Goal: Task Accomplishment & Management: Complete application form

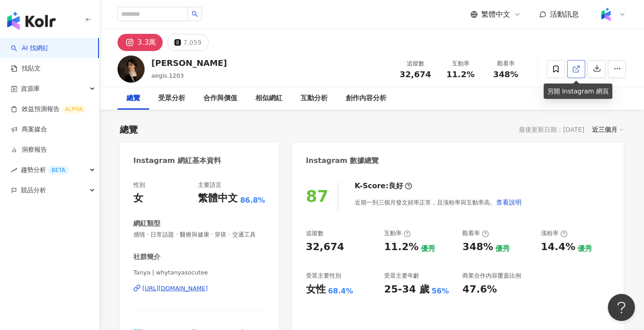
click at [576, 73] on icon at bounding box center [576, 69] width 8 height 8
click at [577, 71] on icon at bounding box center [575, 69] width 5 height 5
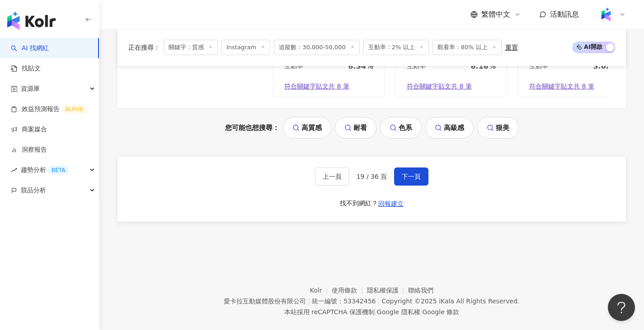
scroll to position [1912, 0]
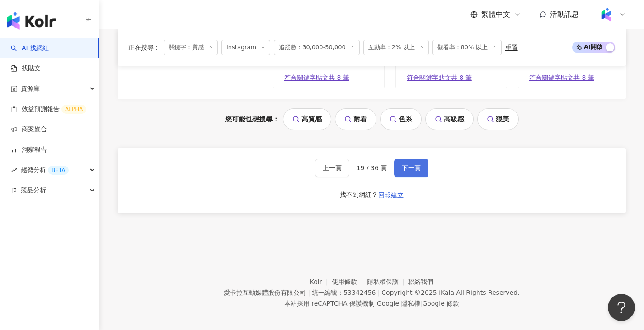
click at [419, 172] on span "下一頁" at bounding box center [411, 168] width 19 height 7
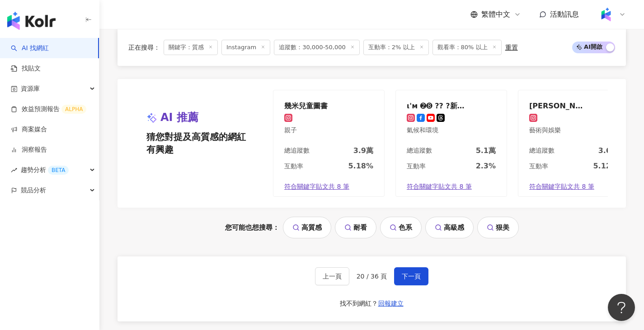
scroll to position [1821, 0]
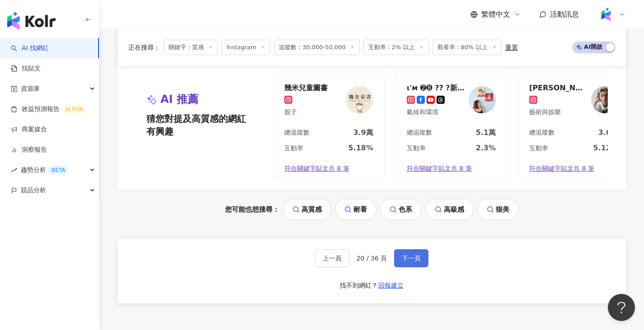
click at [415, 262] on span "下一頁" at bounding box center [411, 258] width 19 height 7
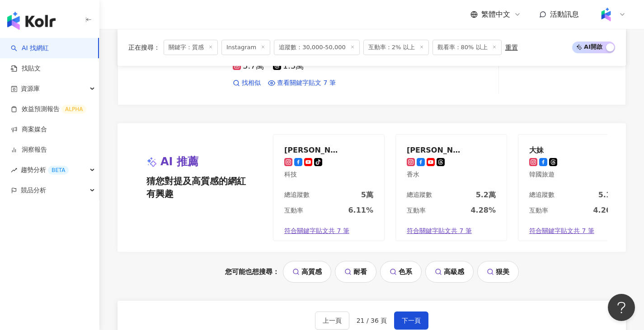
scroll to position [1808, 0]
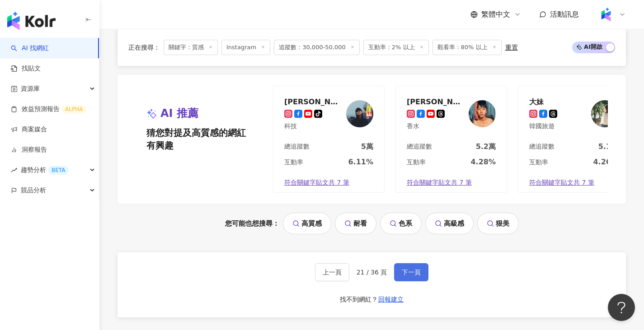
click at [423, 281] on button "下一頁" at bounding box center [411, 273] width 34 height 18
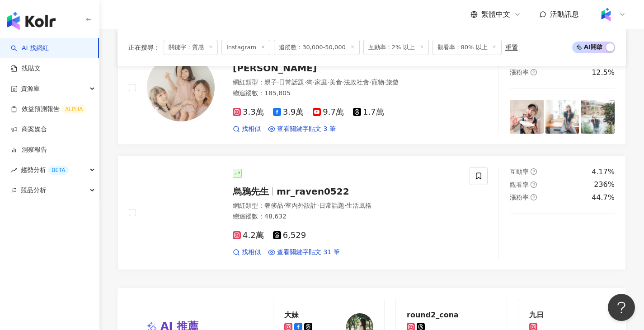
scroll to position [1625, 0]
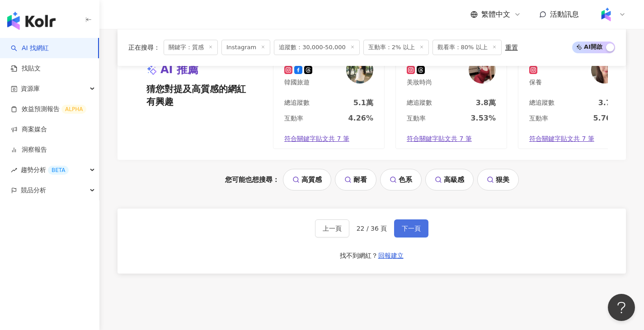
click at [414, 230] on button "下一頁" at bounding box center [411, 229] width 34 height 18
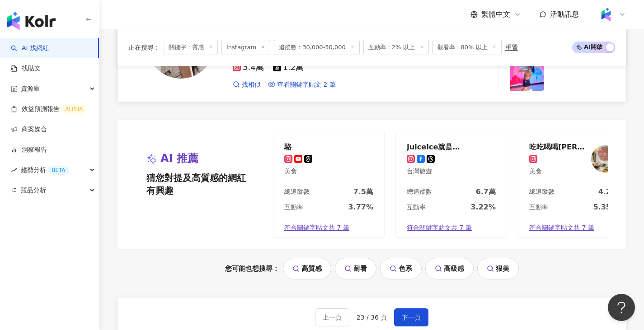
scroll to position [1903, 0]
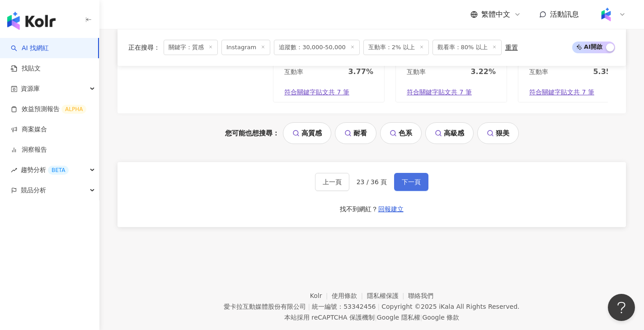
click at [414, 186] on span "下一頁" at bounding box center [411, 182] width 19 height 7
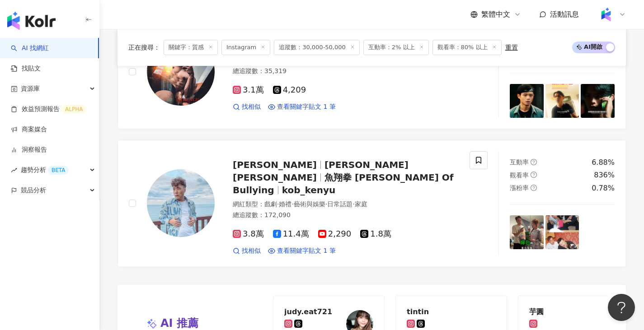
scroll to position [1634, 0]
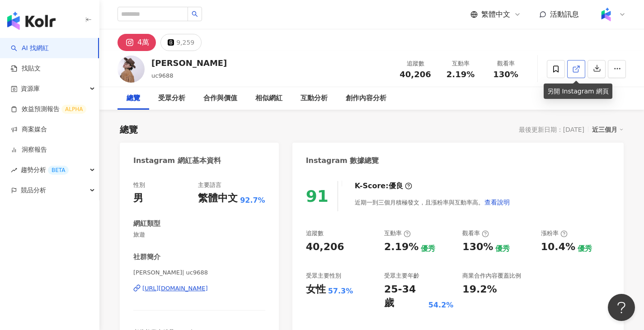
click at [580, 71] on icon at bounding box center [576, 69] width 8 height 8
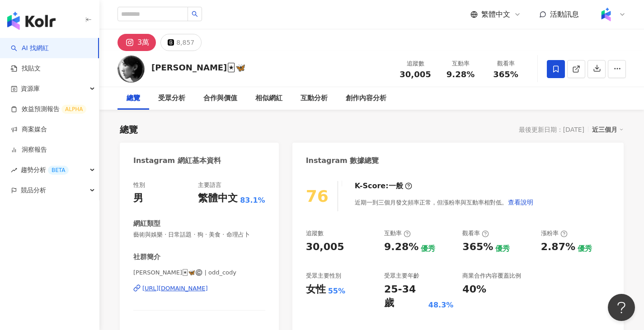
click at [566, 67] on div at bounding box center [586, 69] width 79 height 27
click at [579, 77] on link at bounding box center [576, 69] width 18 height 18
click at [588, 74] on button "button" at bounding box center [597, 69] width 18 height 18
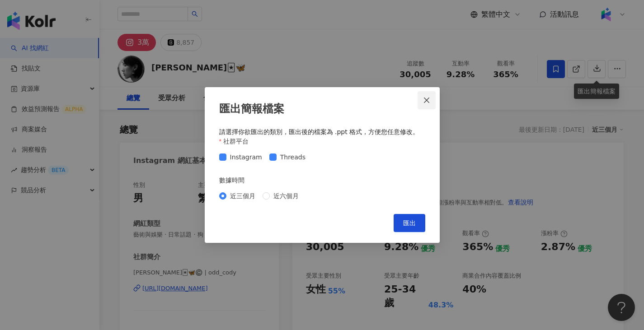
click at [424, 99] on icon "close" at bounding box center [426, 100] width 7 height 7
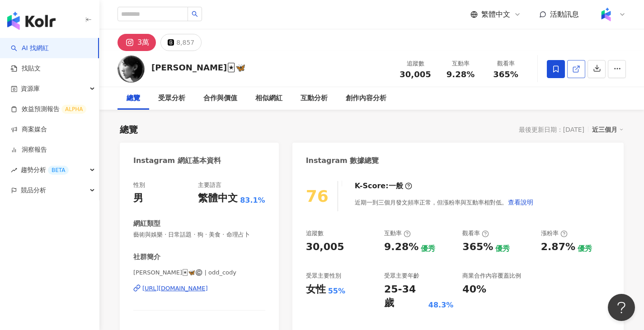
click at [579, 77] on link at bounding box center [576, 69] width 18 height 18
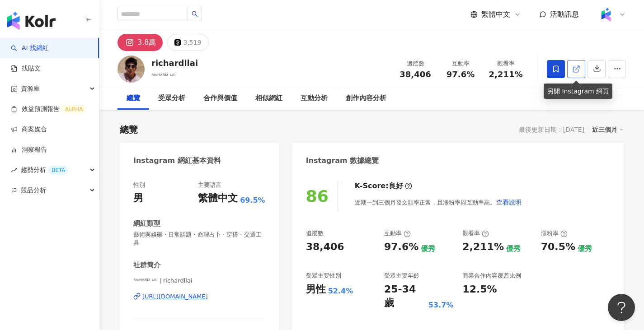
click at [577, 70] on icon at bounding box center [576, 69] width 8 height 8
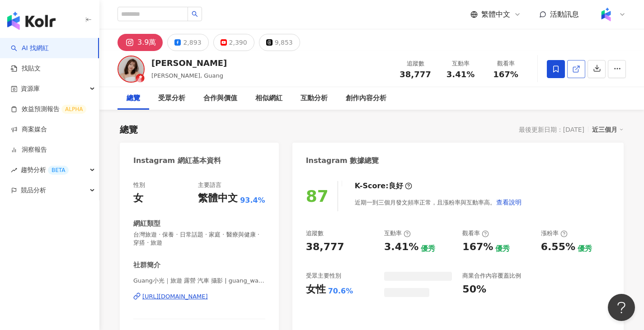
click at [579, 68] on icon at bounding box center [576, 69] width 8 height 8
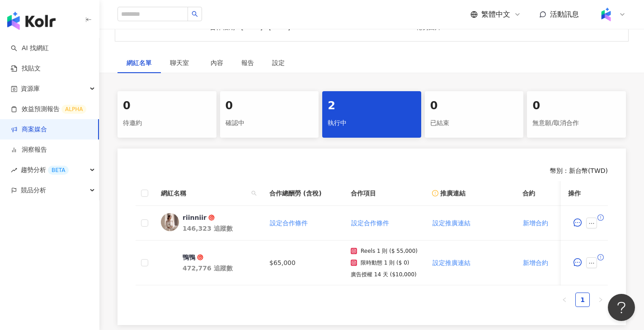
scroll to position [136, 0]
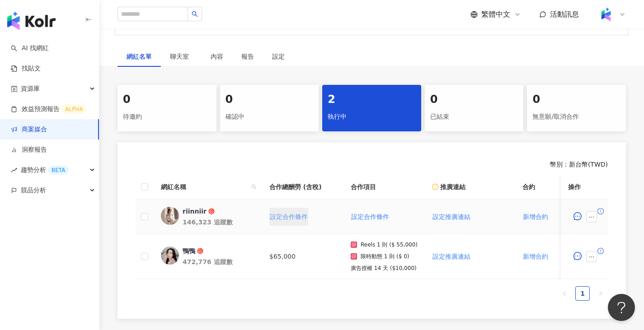
click at [292, 220] on span "設定合作條件" at bounding box center [289, 216] width 38 height 7
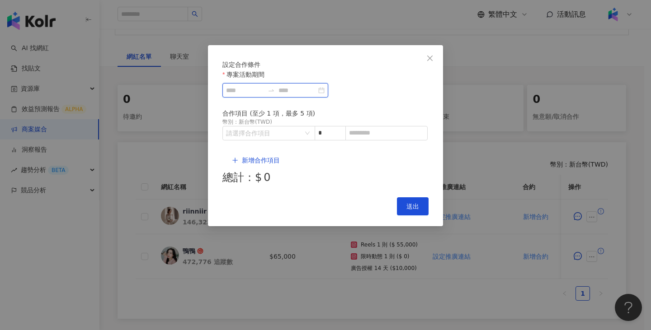
click at [264, 95] on input "專案活動期間" at bounding box center [245, 90] width 38 height 10
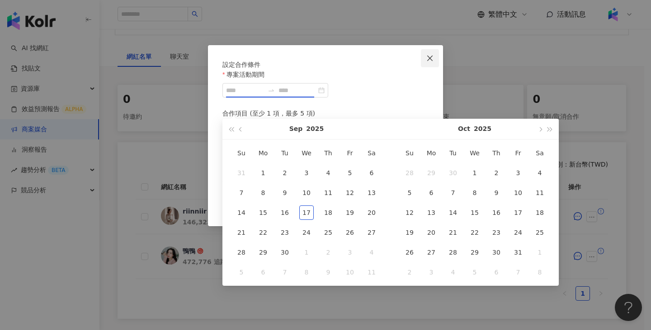
click at [433, 56] on icon "close" at bounding box center [429, 58] width 7 height 7
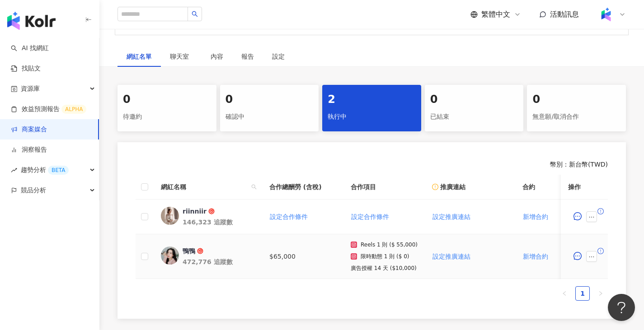
click at [289, 261] on td "$65,000" at bounding box center [302, 257] width 81 height 45
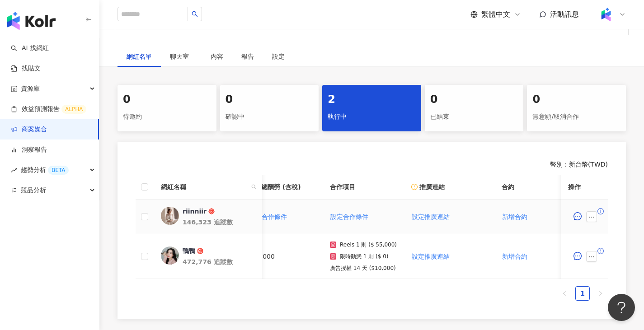
scroll to position [0, 0]
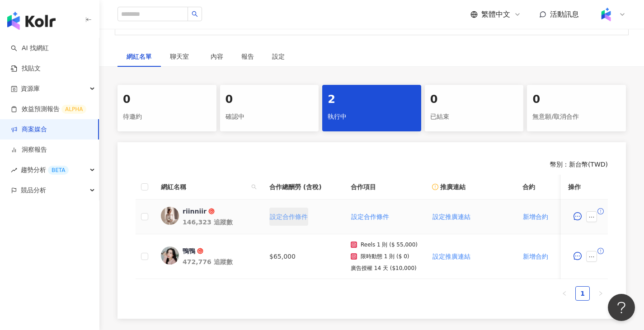
click at [301, 217] on span "設定合作條件" at bounding box center [289, 216] width 38 height 7
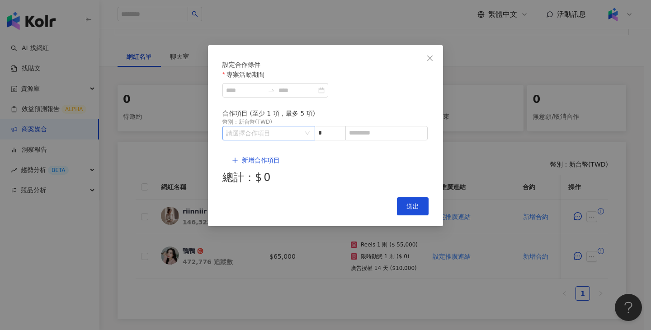
click at [283, 140] on input "search" at bounding box center [264, 134] width 76 height 14
click at [253, 184] on div "Instagram" at bounding box center [246, 185] width 32 height 10
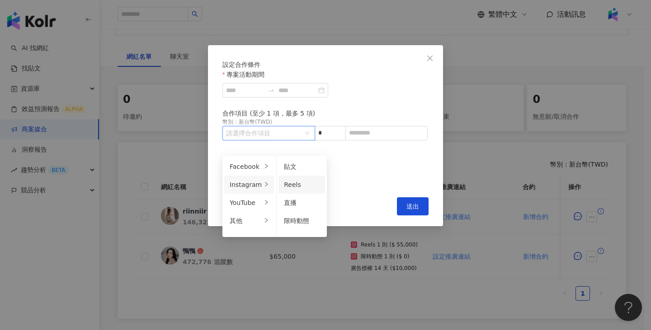
click at [301, 181] on div "Reels" at bounding box center [302, 185] width 36 height 10
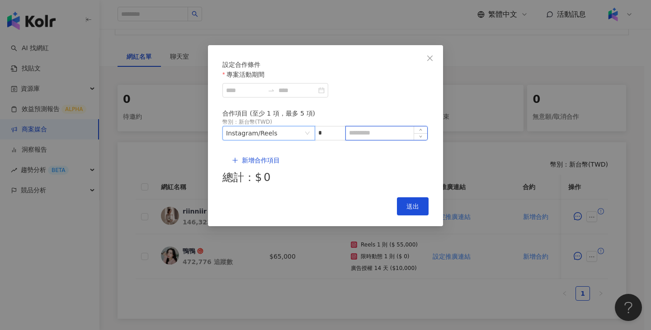
click at [380, 140] on input at bounding box center [386, 134] width 81 height 14
type input "*"
type input "*****"
click at [263, 161] on span "新增合作項目" at bounding box center [261, 160] width 38 height 7
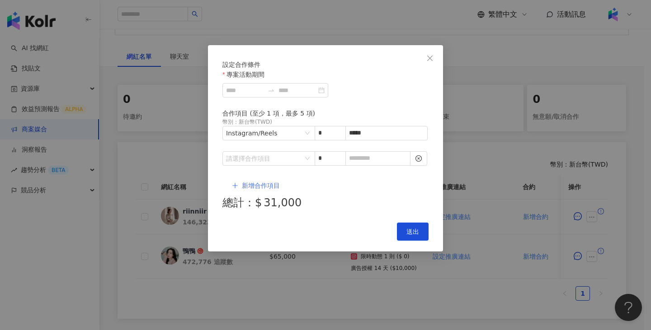
click at [269, 177] on button "新增合作項目" at bounding box center [255, 186] width 67 height 18
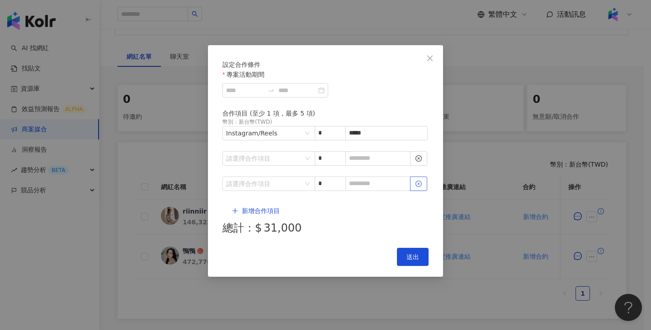
click at [420, 181] on icon "close-circle" at bounding box center [418, 184] width 6 height 6
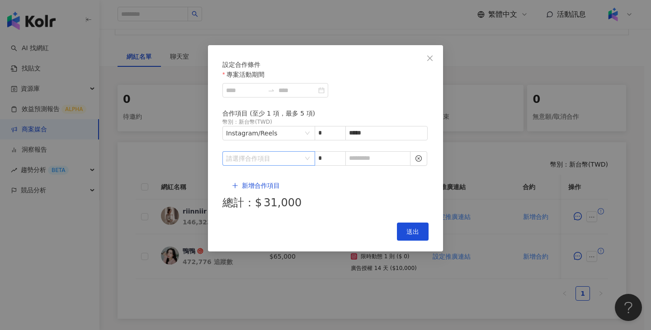
click at [308, 161] on div "請選擇合作項目" at bounding box center [268, 158] width 93 height 14
click at [257, 205] on div "Instagram" at bounding box center [246, 201] width 32 height 10
click at [304, 235] on span "限時動態" at bounding box center [296, 237] width 25 height 7
click at [374, 160] on input at bounding box center [378, 159] width 64 height 14
type input "*"
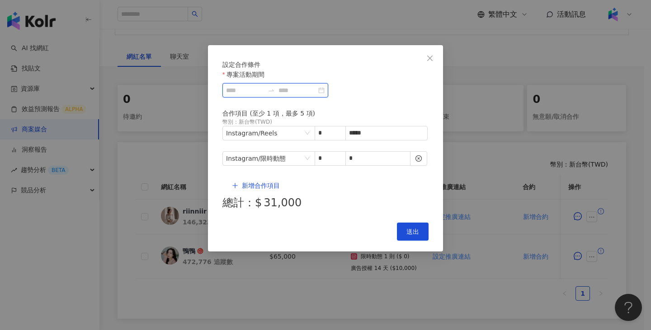
click at [264, 95] on input "專案活動期間" at bounding box center [245, 90] width 38 height 10
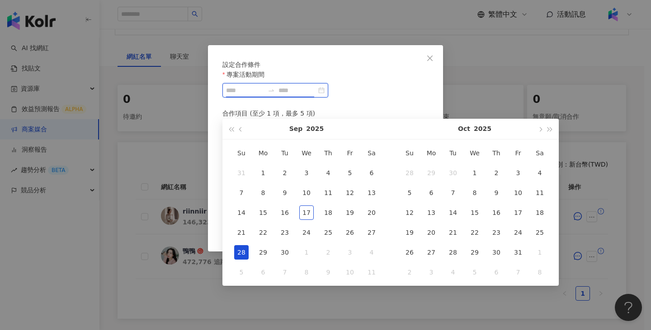
type input "**********"
click at [477, 235] on div "22" at bounding box center [474, 233] width 14 height 14
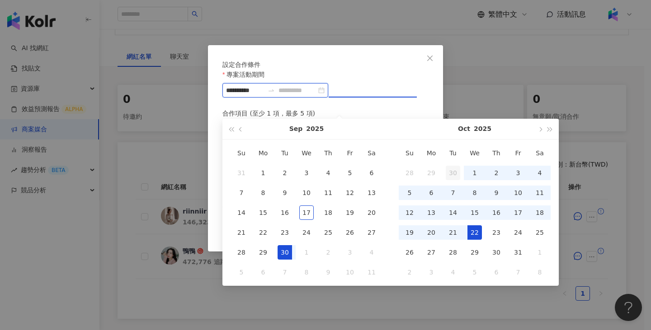
type input "**********"
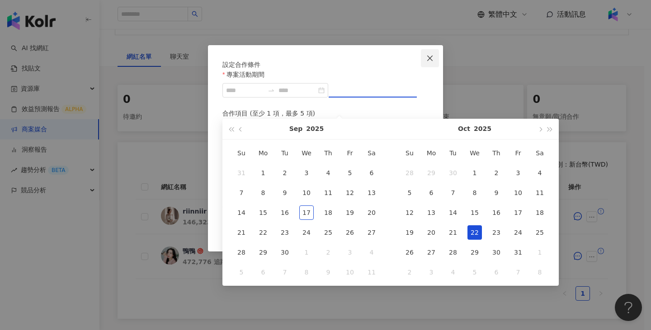
click at [428, 63] on button "Close" at bounding box center [430, 58] width 18 height 18
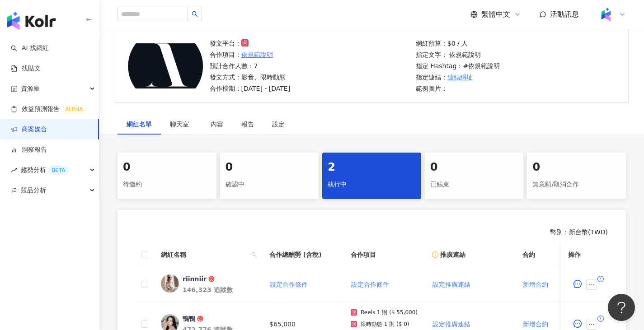
scroll to position [45, 0]
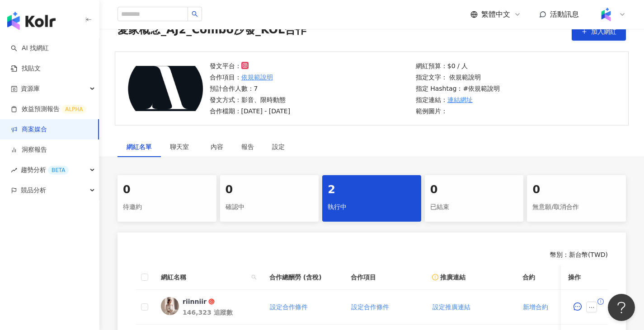
drag, startPoint x: 260, startPoint y: 114, endPoint x: 320, endPoint y: 114, distance: 60.6
click at [320, 114] on div "發文平台： 合作項目： 依規範說明 預計合作人數：7 發文方式：影音、限時動態 合作檔期：[DATE] - [DATE]" at bounding box center [310, 88] width 206 height 55
click at [294, 304] on span "設定合作條件" at bounding box center [289, 307] width 38 height 7
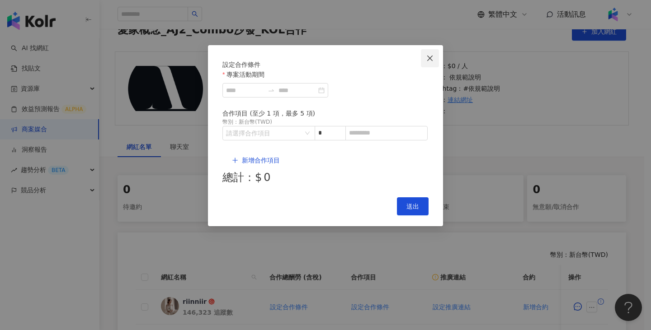
click at [433, 52] on button "Close" at bounding box center [430, 58] width 18 height 18
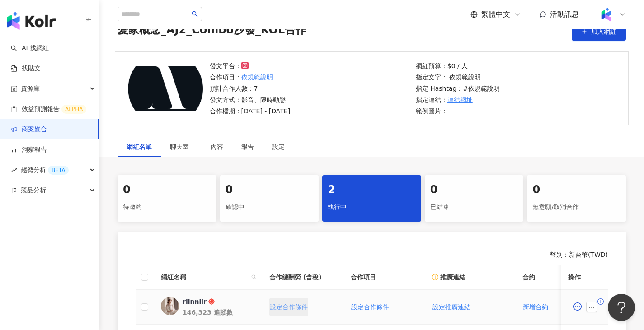
click at [292, 310] on span "設定合作條件" at bounding box center [289, 307] width 38 height 7
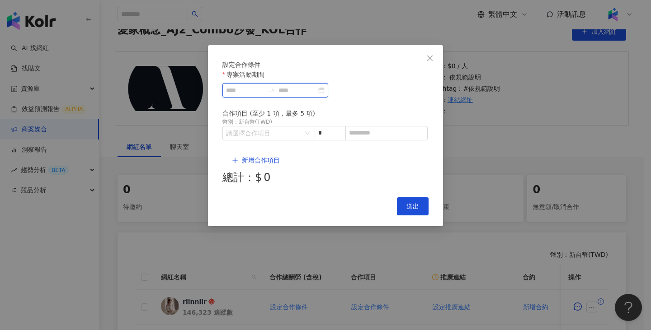
click at [264, 95] on input "專案活動期間" at bounding box center [245, 90] width 38 height 10
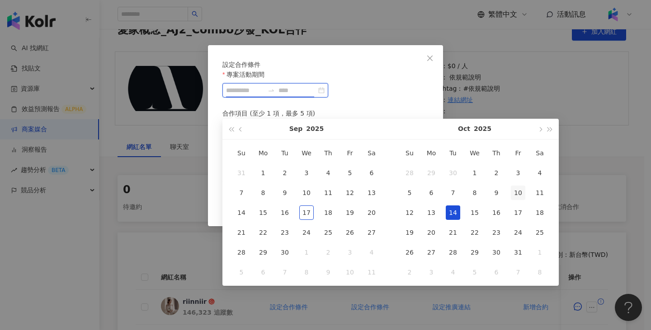
type input "**********"
click at [519, 193] on div "10" at bounding box center [518, 193] width 14 height 14
type input "**********"
click at [551, 130] on span "button" at bounding box center [550, 129] width 5 height 5
click at [231, 130] on span "button" at bounding box center [231, 129] width 5 height 5
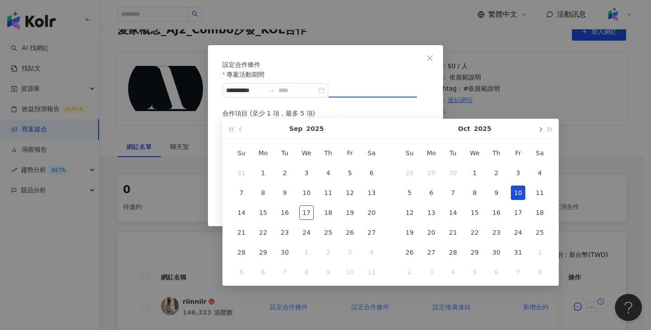
click at [542, 126] on button "button" at bounding box center [540, 129] width 10 height 20
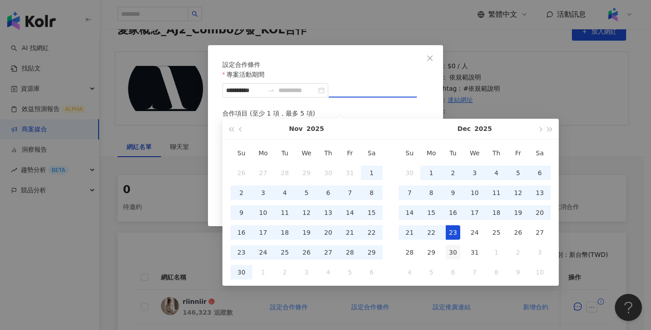
type input "**********"
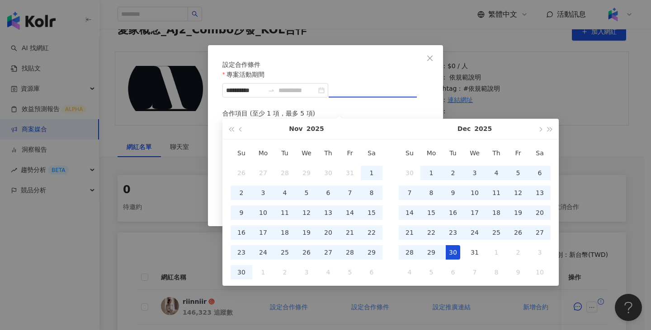
click at [455, 255] on div "30" at bounding box center [453, 252] width 14 height 14
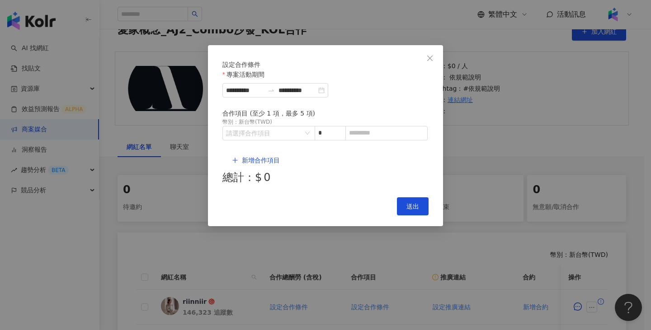
click at [428, 54] on button "Close" at bounding box center [430, 58] width 18 height 18
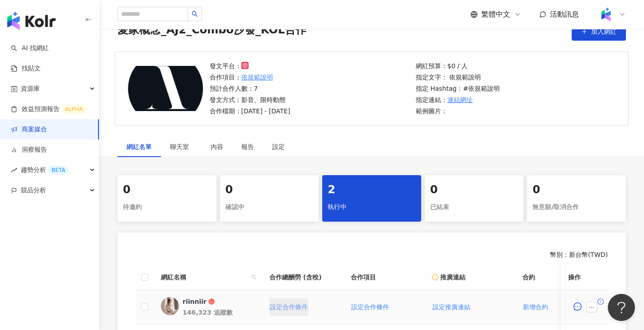
click at [288, 310] on span "設定合作條件" at bounding box center [289, 307] width 38 height 7
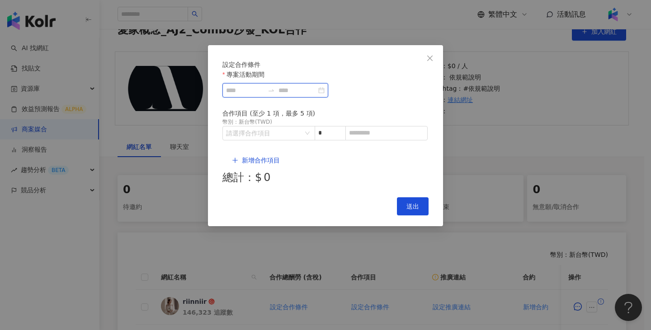
click at [264, 95] on input "專案活動期間" at bounding box center [245, 90] width 38 height 10
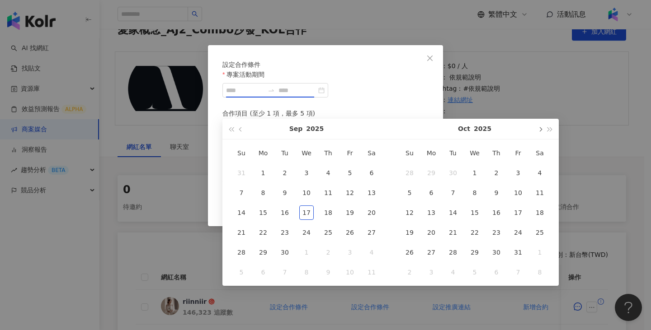
click at [536, 129] on button "button" at bounding box center [540, 129] width 10 height 20
type input "**********"
click at [347, 193] on div "10" at bounding box center [350, 193] width 14 height 14
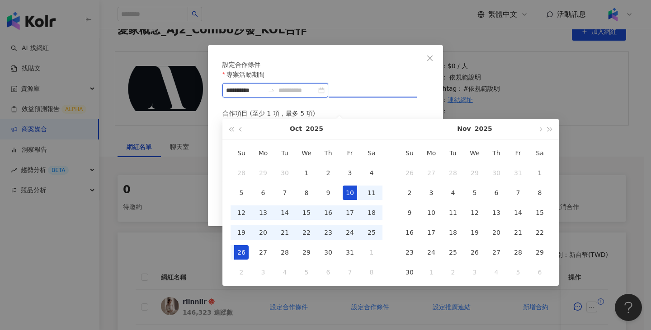
type input "**********"
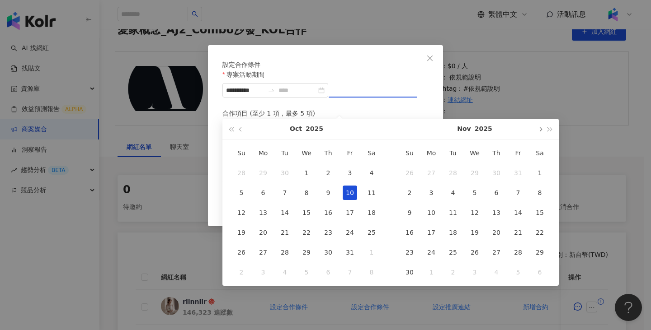
click at [538, 132] on button "button" at bounding box center [540, 129] width 10 height 20
type input "**********"
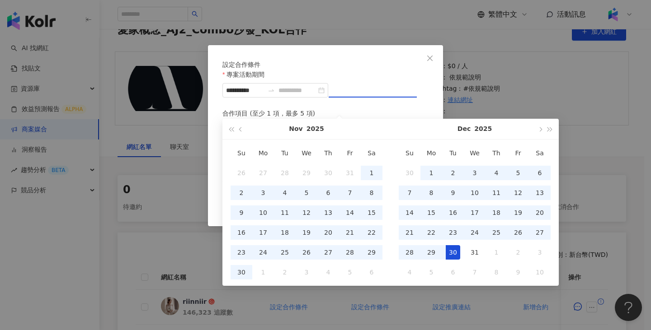
click at [451, 251] on div "30" at bounding box center [453, 252] width 14 height 14
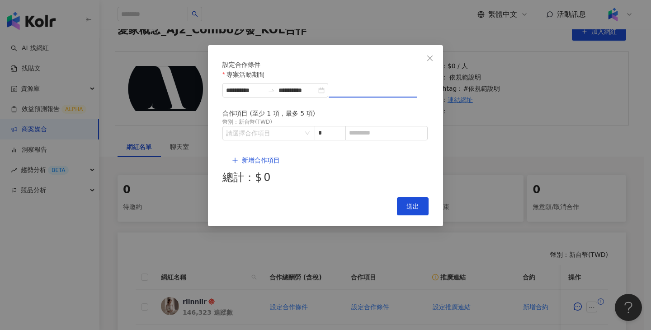
type input "**********"
click at [276, 140] on input "search" at bounding box center [264, 134] width 76 height 14
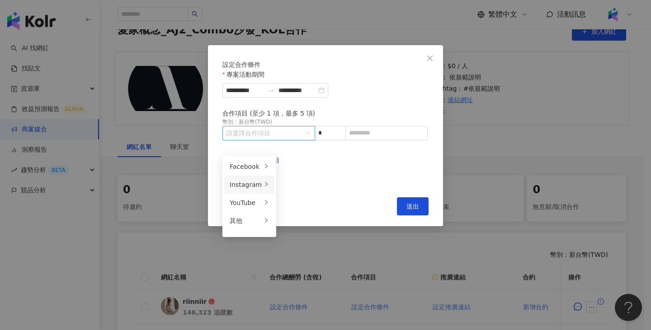
click at [264, 182] on icon "right" at bounding box center [266, 184] width 5 height 5
click at [305, 183] on div "Reels" at bounding box center [302, 185] width 36 height 10
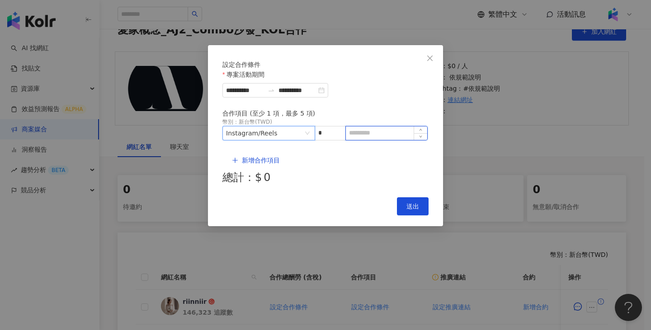
click at [363, 140] on input at bounding box center [386, 134] width 81 height 14
type input "*****"
click at [260, 159] on span "新增合作項目" at bounding box center [261, 160] width 38 height 7
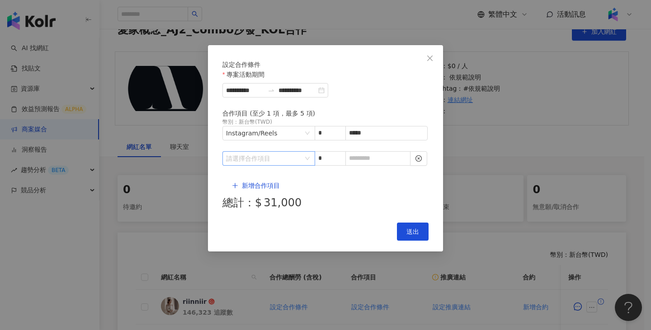
click at [306, 165] on div "請選擇合作項目" at bounding box center [268, 158] width 93 height 14
click at [256, 201] on div "Instagram" at bounding box center [246, 201] width 32 height 10
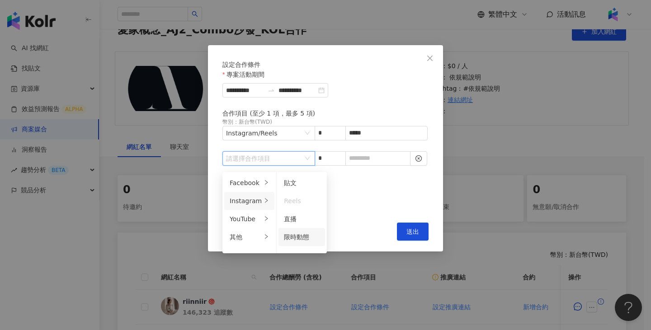
click at [299, 239] on span "限時動態" at bounding box center [296, 237] width 25 height 7
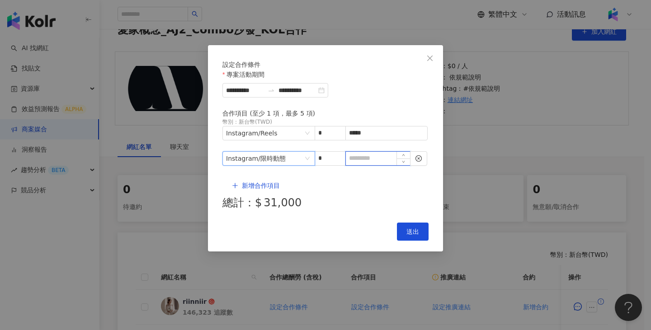
click at [372, 163] on input at bounding box center [378, 159] width 64 height 14
type input "*"
click at [412, 228] on span "送出" at bounding box center [412, 231] width 13 height 7
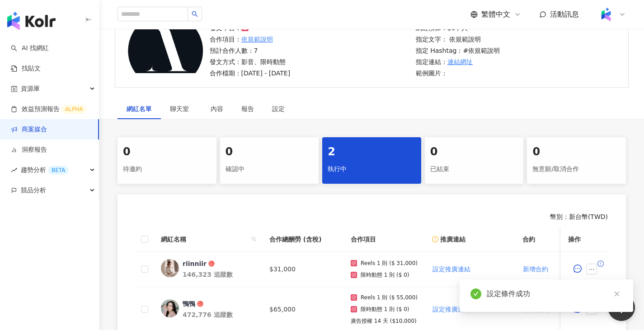
scroll to position [181, 0]
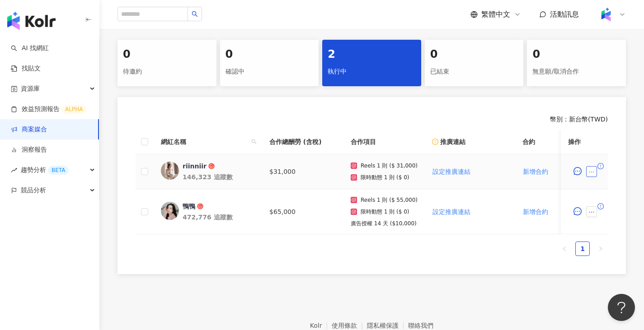
click at [593, 172] on icon "ellipsis" at bounding box center [591, 172] width 5 height 1
click at [279, 174] on td "$31,000" at bounding box center [302, 172] width 81 height 35
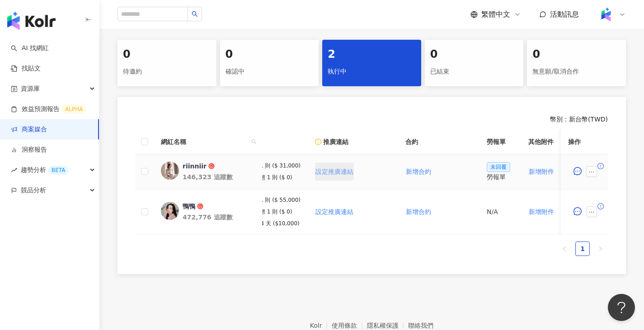
scroll to position [0, 0]
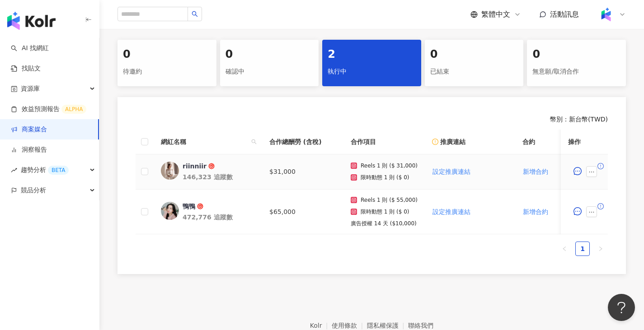
click at [287, 174] on td "$31,000" at bounding box center [302, 172] width 81 height 35
click at [293, 146] on th "合作總酬勞 (含稅)" at bounding box center [302, 142] width 81 height 25
click at [293, 162] on td "$31,000" at bounding box center [302, 172] width 81 height 35
click at [371, 176] on p "限時動態 1 則 ($ 0)" at bounding box center [385, 177] width 49 height 6
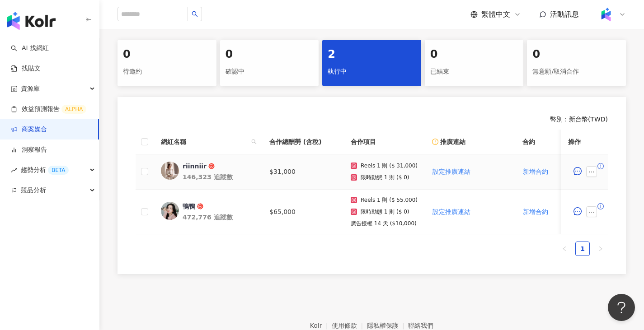
click at [285, 145] on th "合作總酬勞 (含稅)" at bounding box center [302, 142] width 81 height 25
click at [297, 171] on td "$31,000" at bounding box center [302, 172] width 81 height 35
click at [382, 183] on td "Reels 1 則 ($ 31,000) 限時動態 1 則 ($ 0)" at bounding box center [384, 172] width 81 height 35
click at [579, 171] on icon "message" at bounding box center [578, 171] width 8 height 8
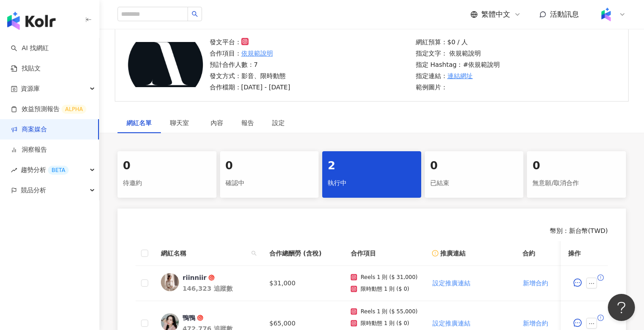
scroll to position [181, 0]
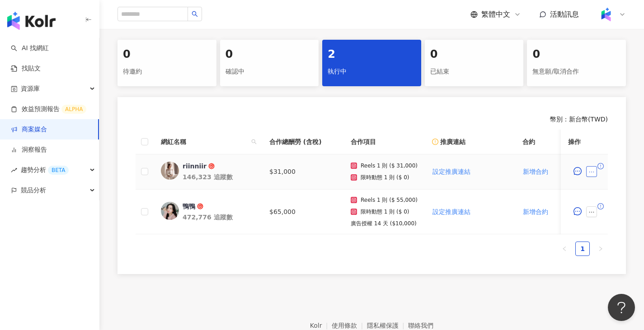
click at [595, 174] on button "button" at bounding box center [591, 171] width 11 height 11
click at [291, 172] on td "$31,000" at bounding box center [302, 172] width 81 height 35
click at [287, 170] on td "$31,000" at bounding box center [302, 172] width 81 height 35
click at [304, 173] on td "$31,000" at bounding box center [302, 172] width 81 height 35
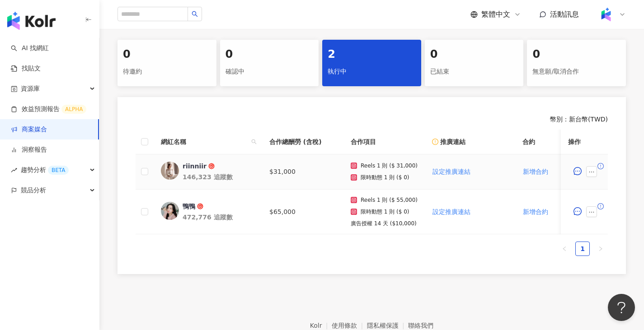
click at [372, 174] on p "限時動態 1 則 ($ 0)" at bounding box center [385, 177] width 49 height 6
click at [272, 173] on td "$31,000" at bounding box center [302, 172] width 81 height 35
click at [361, 182] on td "Reels 1 則 ($ 31,000) 限時動態 1 則 ($ 0)" at bounding box center [384, 172] width 81 height 35
click at [455, 172] on span "設定推廣連結" at bounding box center [452, 171] width 38 height 7
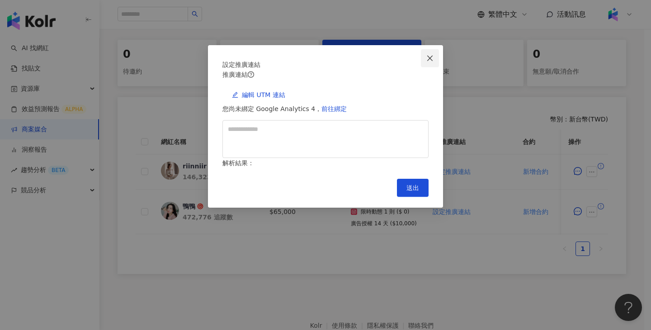
click at [434, 57] on span "Close" at bounding box center [430, 58] width 18 height 7
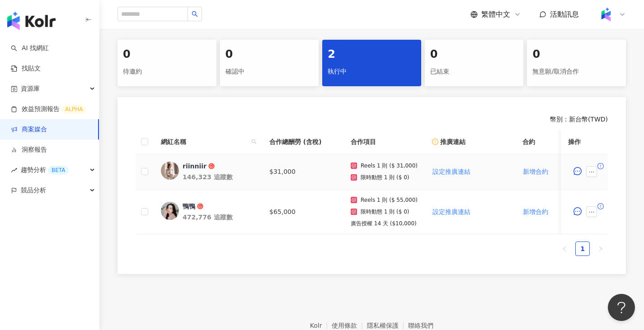
click at [286, 161] on td "$31,000" at bounding box center [302, 172] width 81 height 35
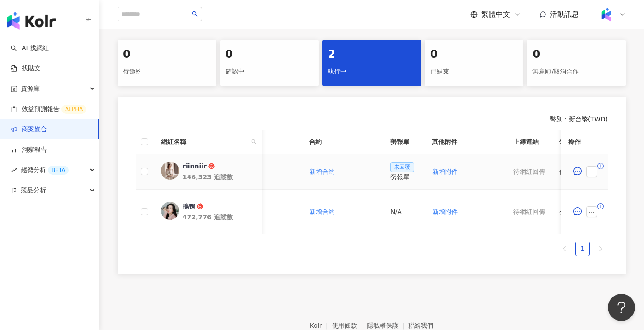
scroll to position [0, 426]
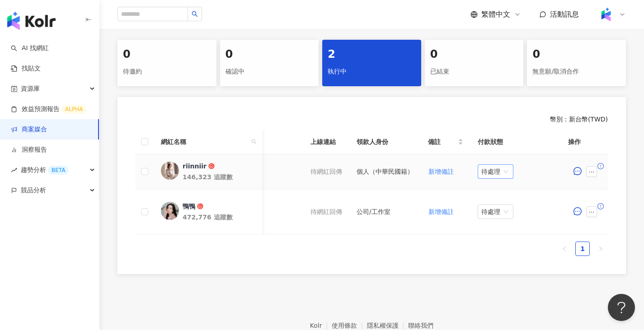
click at [500, 174] on span "待處理" at bounding box center [495, 172] width 28 height 14
click at [522, 135] on th "付款狀態" at bounding box center [516, 142] width 90 height 25
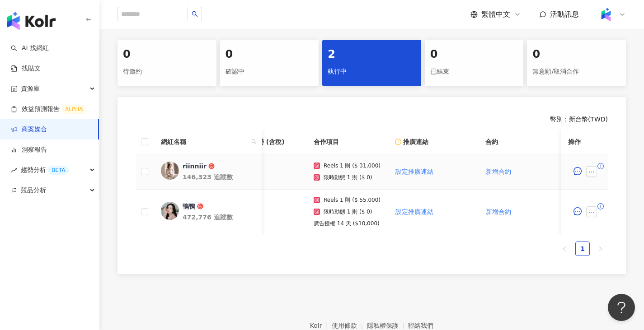
scroll to position [0, 0]
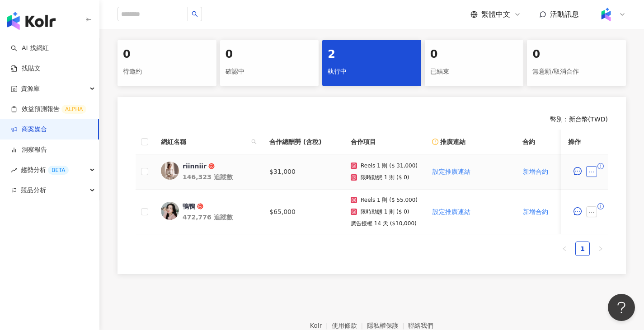
click at [589, 172] on icon "ellipsis" at bounding box center [591, 172] width 6 height 6
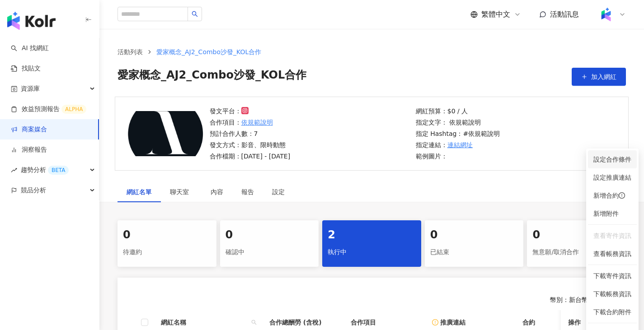
click at [618, 160] on span "設定合作條件" at bounding box center [612, 160] width 38 height 10
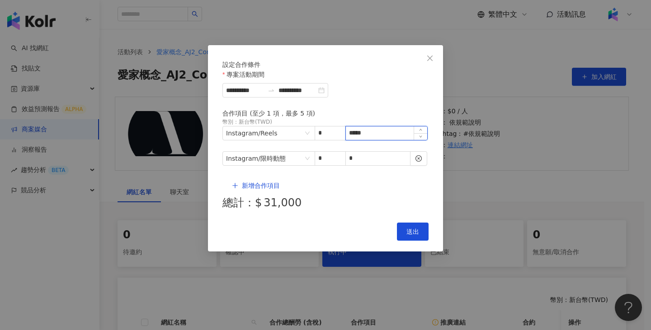
click at [385, 140] on input "*****" at bounding box center [386, 134] width 81 height 14
type input "*****"
click at [249, 182] on span "新增合作項目" at bounding box center [261, 185] width 38 height 7
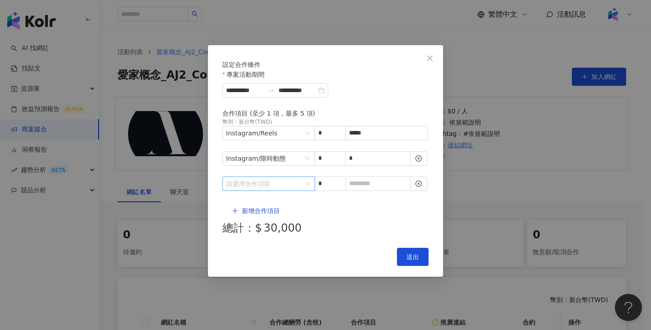
click at [296, 177] on input "search" at bounding box center [264, 184] width 76 height 14
click at [259, 257] on div "其他" at bounding box center [246, 254] width 32 height 10
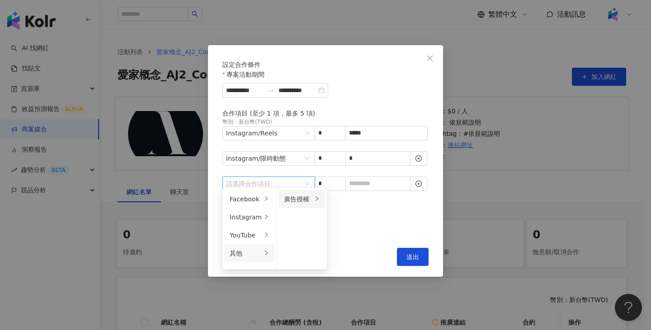
click at [306, 204] on li "廣告授權" at bounding box center [301, 199] width 47 height 18
click at [351, 236] on div "30 天" at bounding box center [352, 236] width 36 height 10
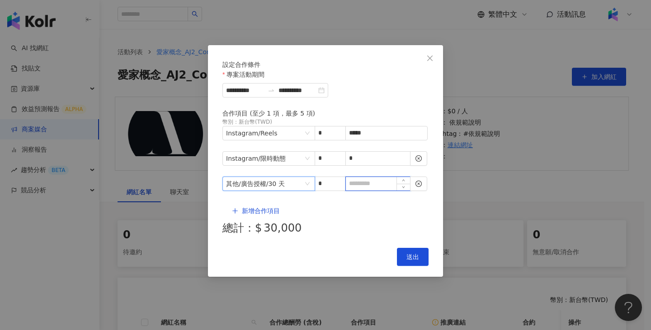
click at [380, 185] on input at bounding box center [378, 184] width 64 height 14
type input "**"
type input "****"
click at [409, 248] on button "送出" at bounding box center [413, 257] width 32 height 18
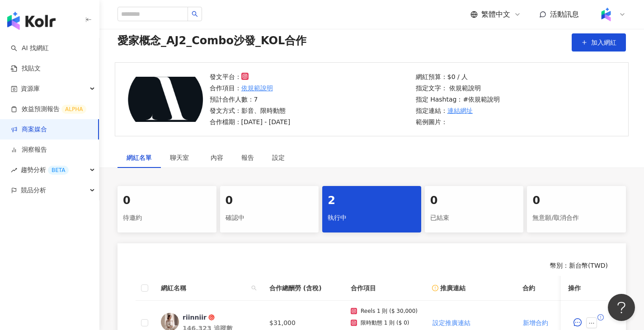
scroll to position [34, 0]
